Goal: Understand process/instructions: Learn how to perform a task or action

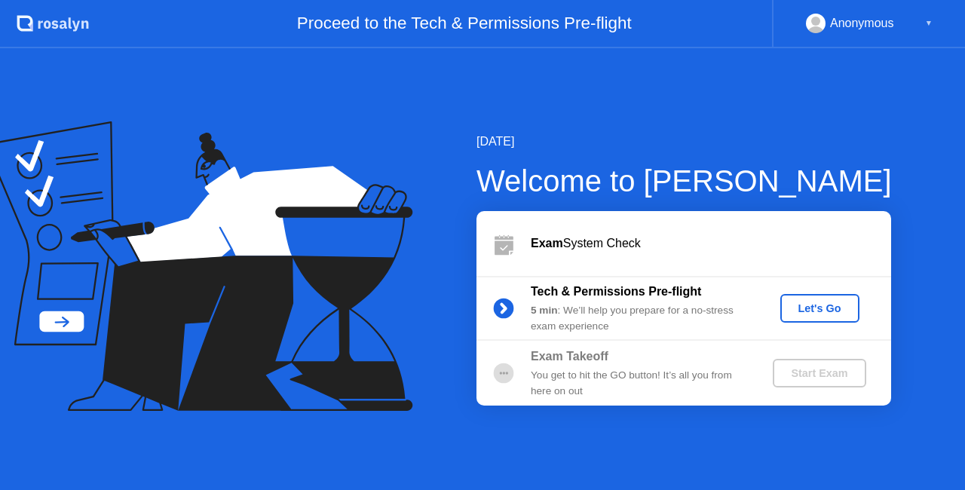
click at [806, 311] on div "Let's Go" at bounding box center [819, 308] width 67 height 12
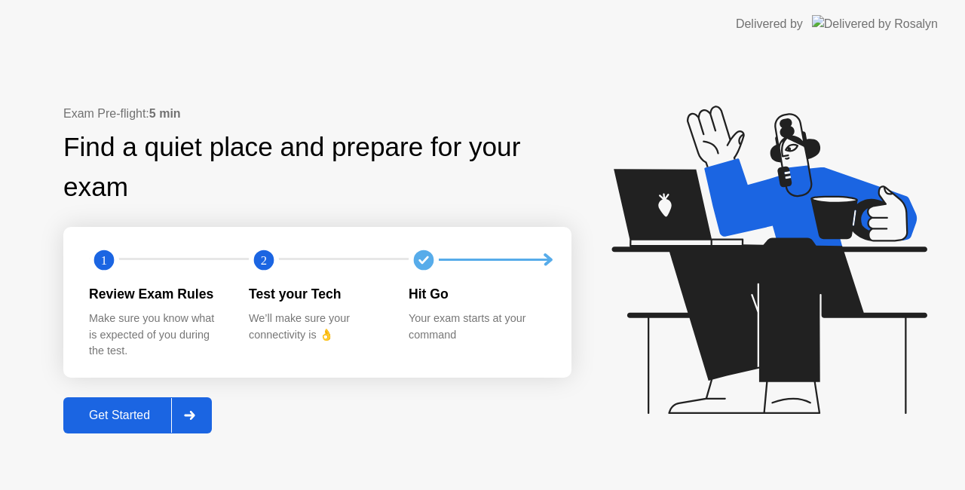
click at [149, 403] on button "Get Started" at bounding box center [137, 415] width 148 height 36
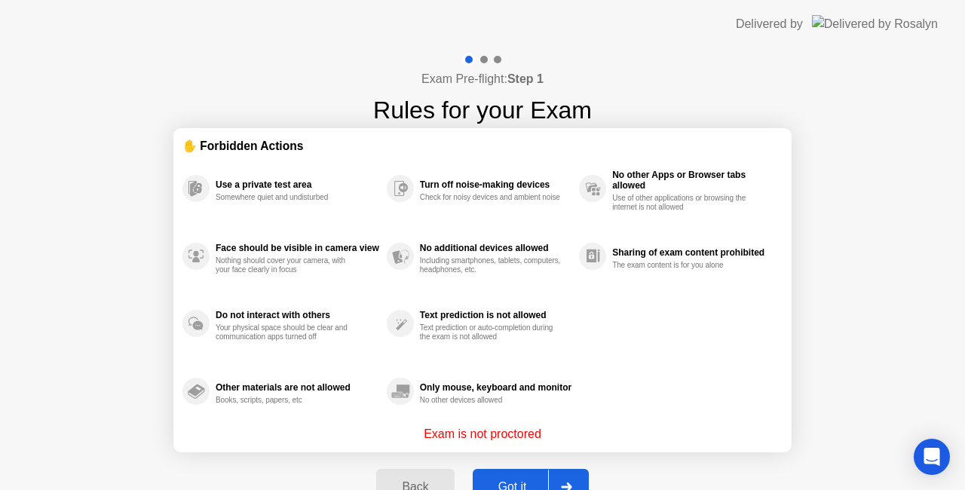
click at [525, 475] on button "Got it" at bounding box center [531, 487] width 116 height 36
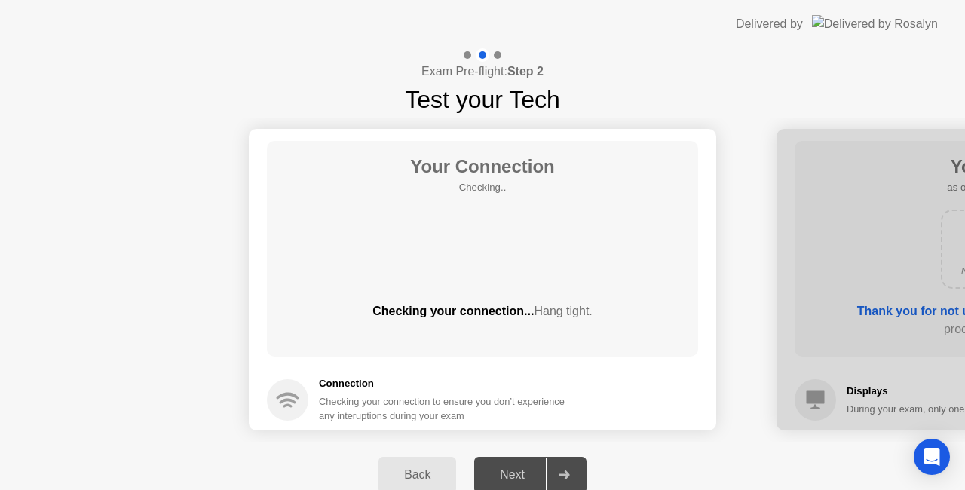
click at [525, 475] on div "Next" at bounding box center [512, 475] width 67 height 14
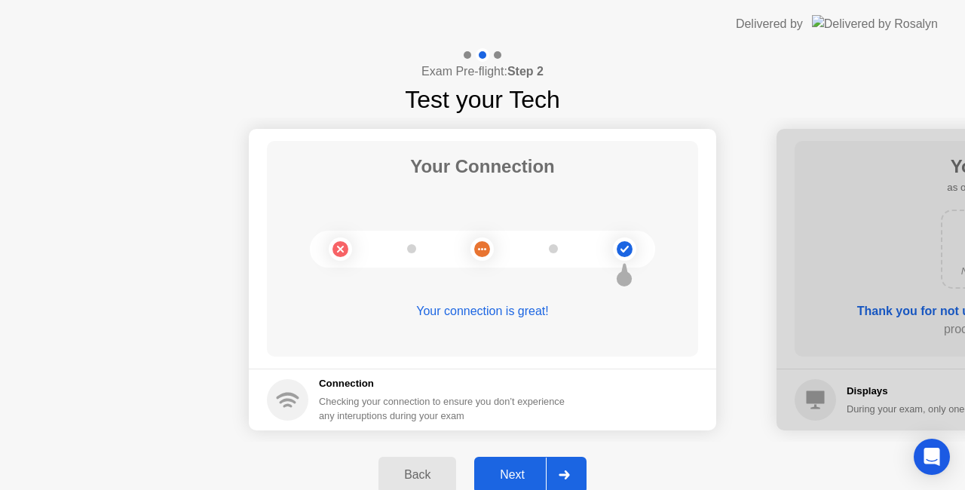
click at [525, 475] on div "Next" at bounding box center [512, 475] width 67 height 14
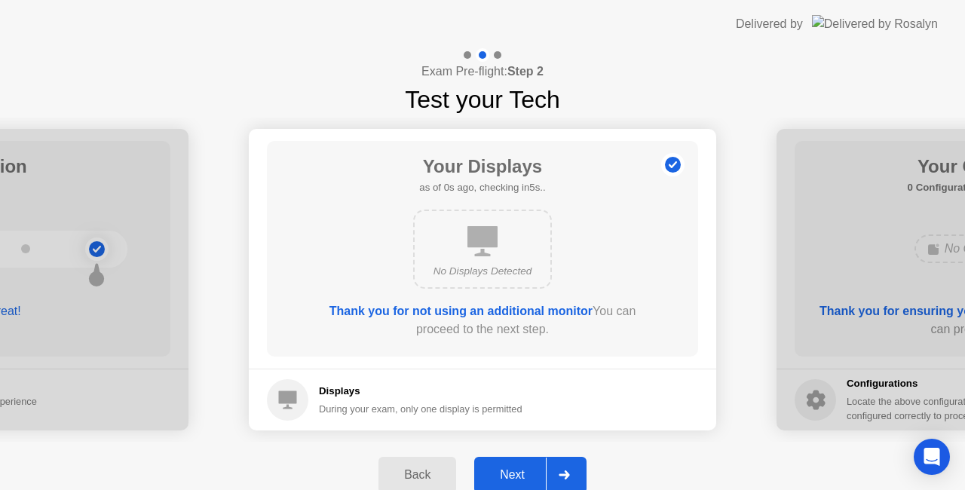
click at [525, 475] on div "Next" at bounding box center [512, 475] width 67 height 14
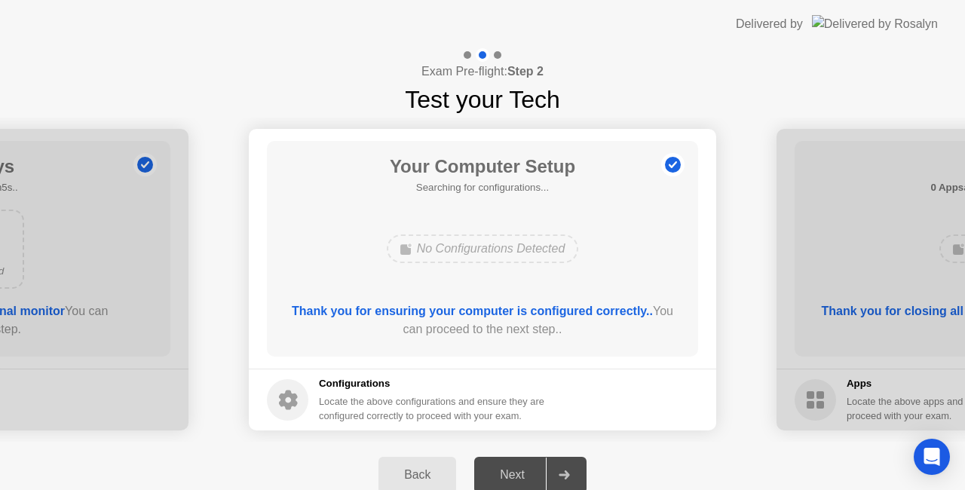
click at [525, 475] on div "Next" at bounding box center [512, 475] width 67 height 14
click at [522, 473] on div "Next" at bounding box center [512, 475] width 67 height 14
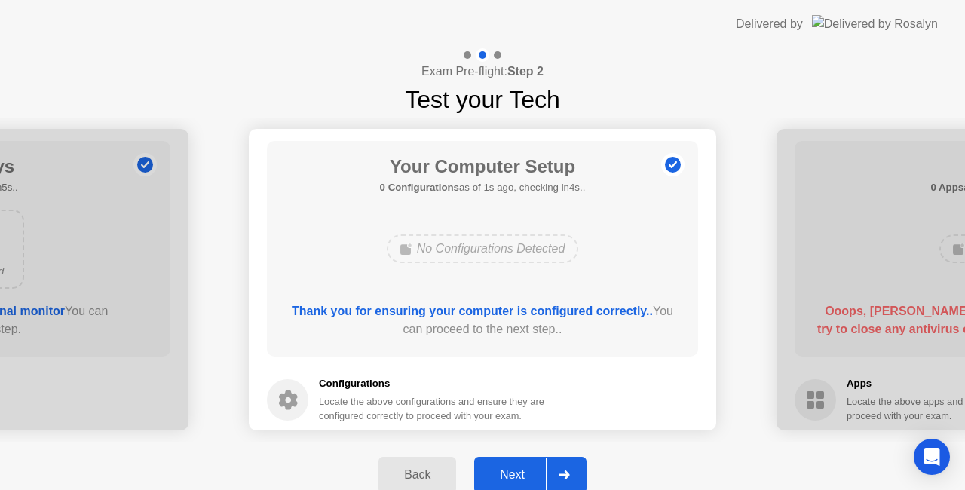
click at [522, 473] on div "Next" at bounding box center [512, 475] width 67 height 14
